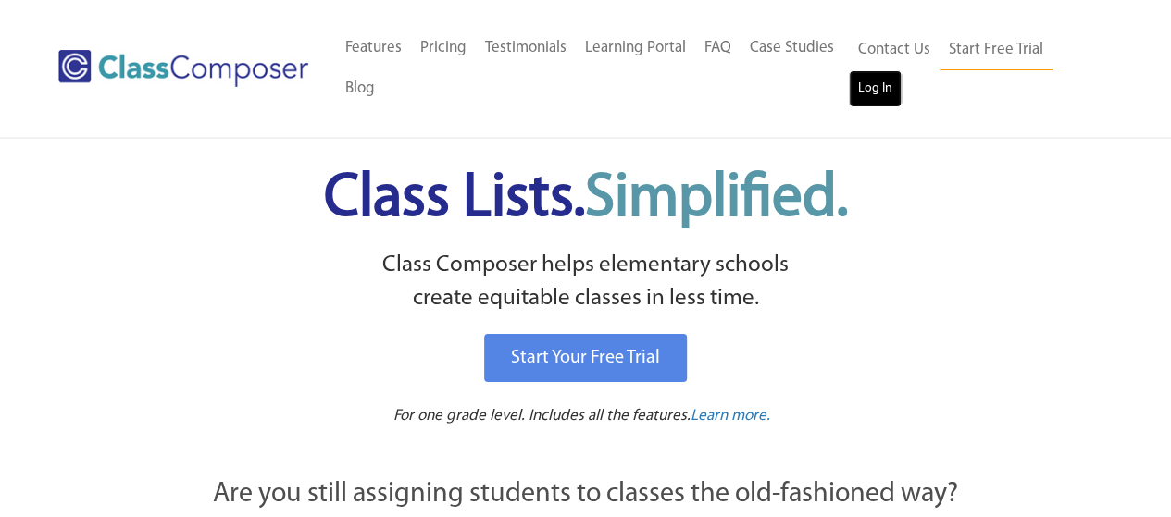
drag, startPoint x: 0, startPoint y: 0, endPoint x: 876, endPoint y: 90, distance: 880.1
click at [876, 90] on link "Log In" at bounding box center [875, 88] width 53 height 37
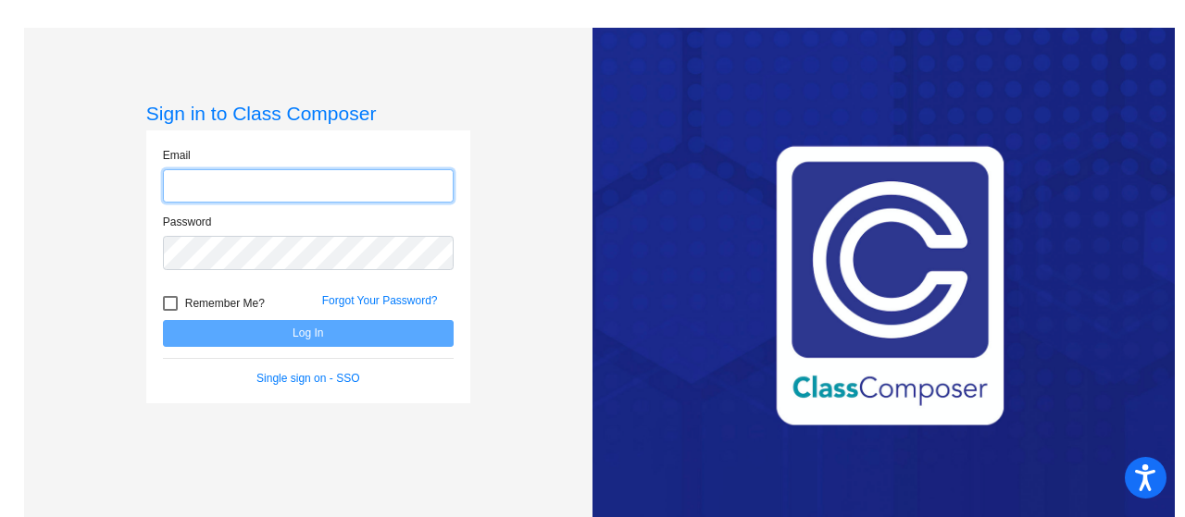
type input "[EMAIL_ADDRESS][DOMAIN_NAME]"
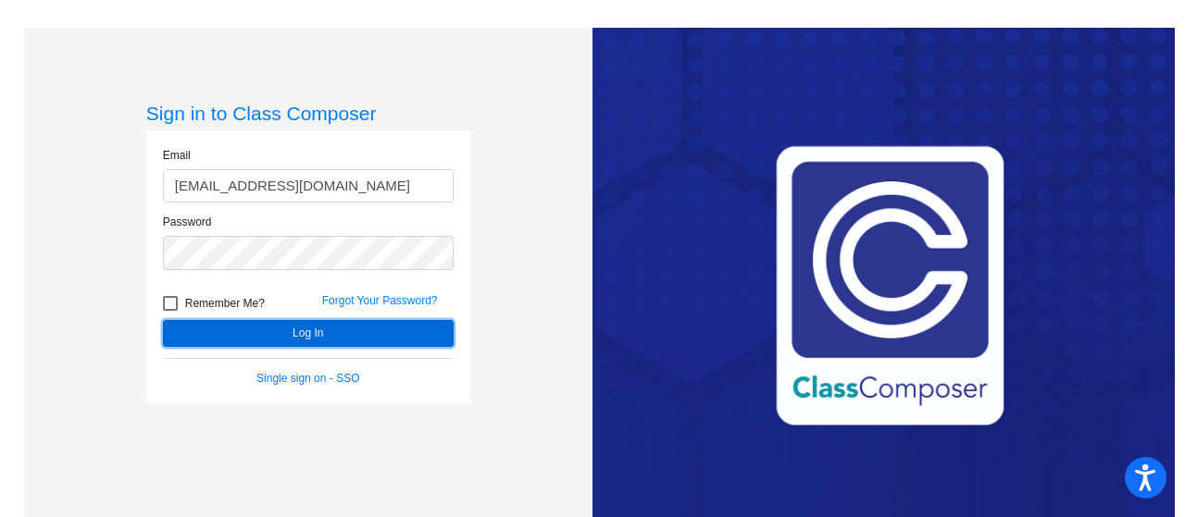
click at [315, 335] on button "Log In" at bounding box center [308, 333] width 291 height 27
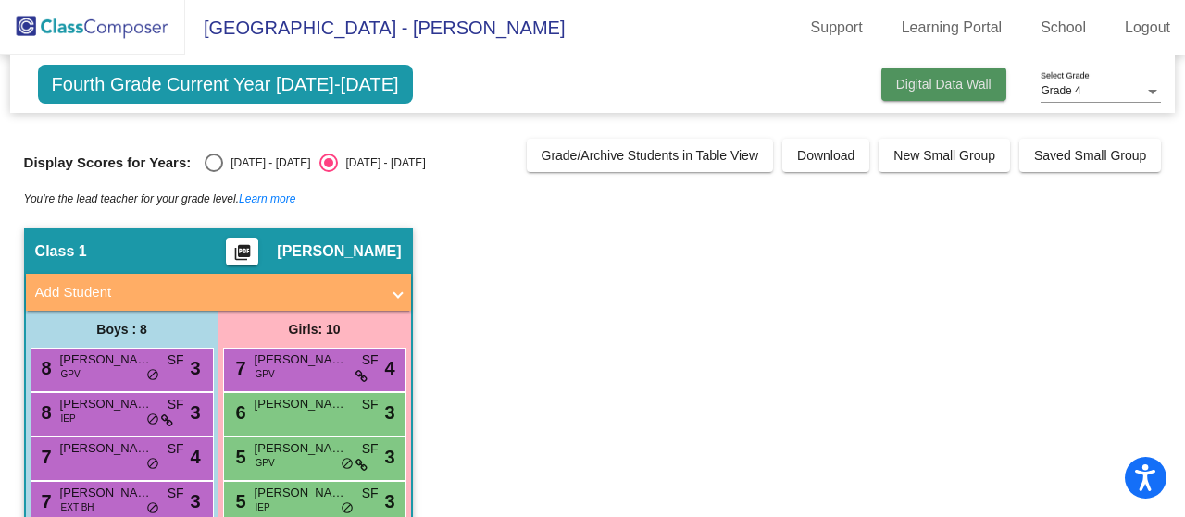
click at [929, 89] on span "Digital Data Wall" at bounding box center [943, 84] width 95 height 15
